Goal: Task Accomplishment & Management: Manage account settings

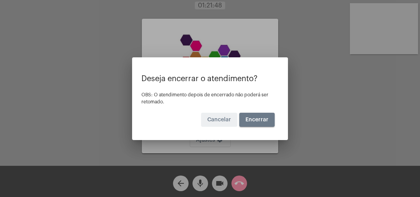
click at [262, 119] on span "Encerrar" at bounding box center [256, 119] width 23 height 5
click at [264, 122] on span "Encerrar" at bounding box center [256, 119] width 23 height 5
click at [224, 115] on button "Cancelar" at bounding box center [219, 120] width 36 height 14
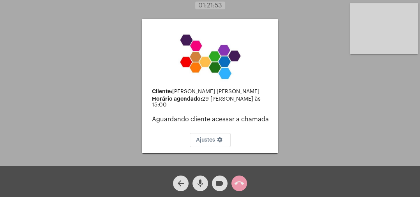
click at [240, 183] on mat-icon "call_end" at bounding box center [239, 182] width 9 height 9
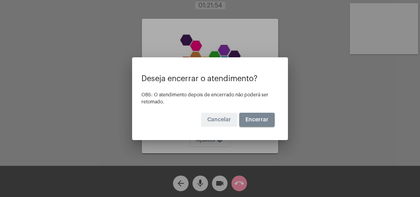
click at [259, 122] on span "Encerrar" at bounding box center [256, 119] width 23 height 5
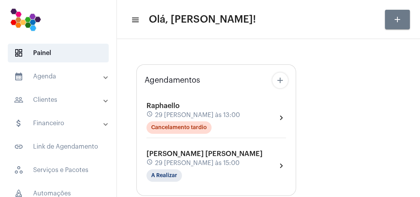
type input "[URL][DOMAIN_NAME]"
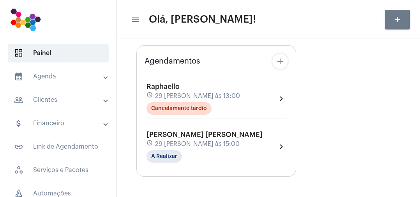
scroll to position [47, 0]
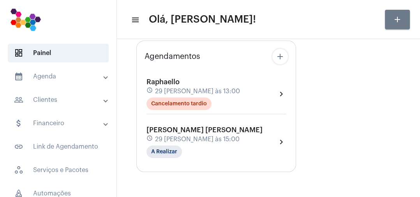
click at [194, 152] on div "[PERSON_NAME] [PERSON_NAME] schedule 29 [PERSON_NAME] às 15:00 A Realizar" at bounding box center [204, 142] width 116 height 32
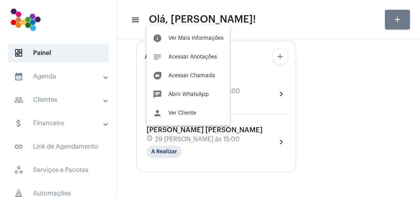
click at [211, 44] on button "info Ver Mais Informações" at bounding box center [187, 38] width 83 height 19
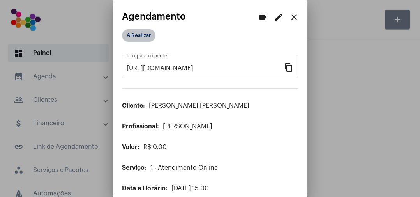
click at [152, 38] on mat-chip "A Realizar" at bounding box center [139, 35] width 34 height 12
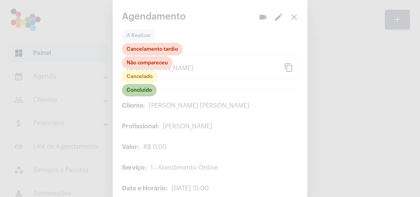
click at [148, 91] on mat-chip "Concluído" at bounding box center [139, 90] width 35 height 12
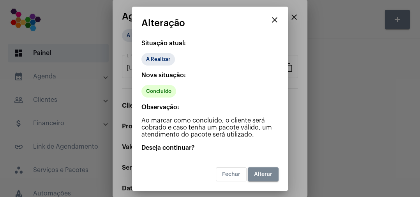
click at [263, 171] on button "Alterar" at bounding box center [263, 174] width 31 height 14
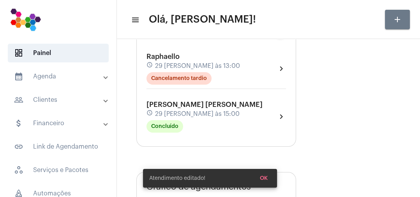
scroll to position [73, 0]
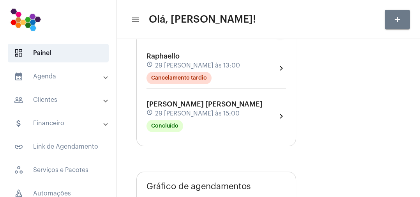
click at [56, 78] on mat-panel-title "calendar_month_outlined Agenda" at bounding box center [59, 76] width 90 height 9
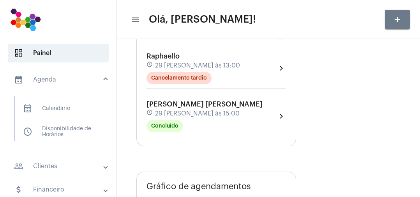
click at [54, 110] on span "calendar_month_outlined Calendário" at bounding box center [58, 108] width 82 height 19
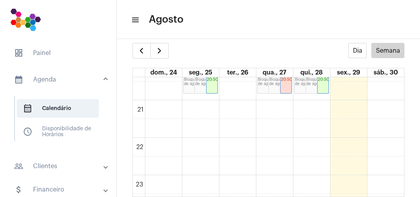
scroll to position [764, 0]
